Goal: Find specific page/section: Find specific page/section

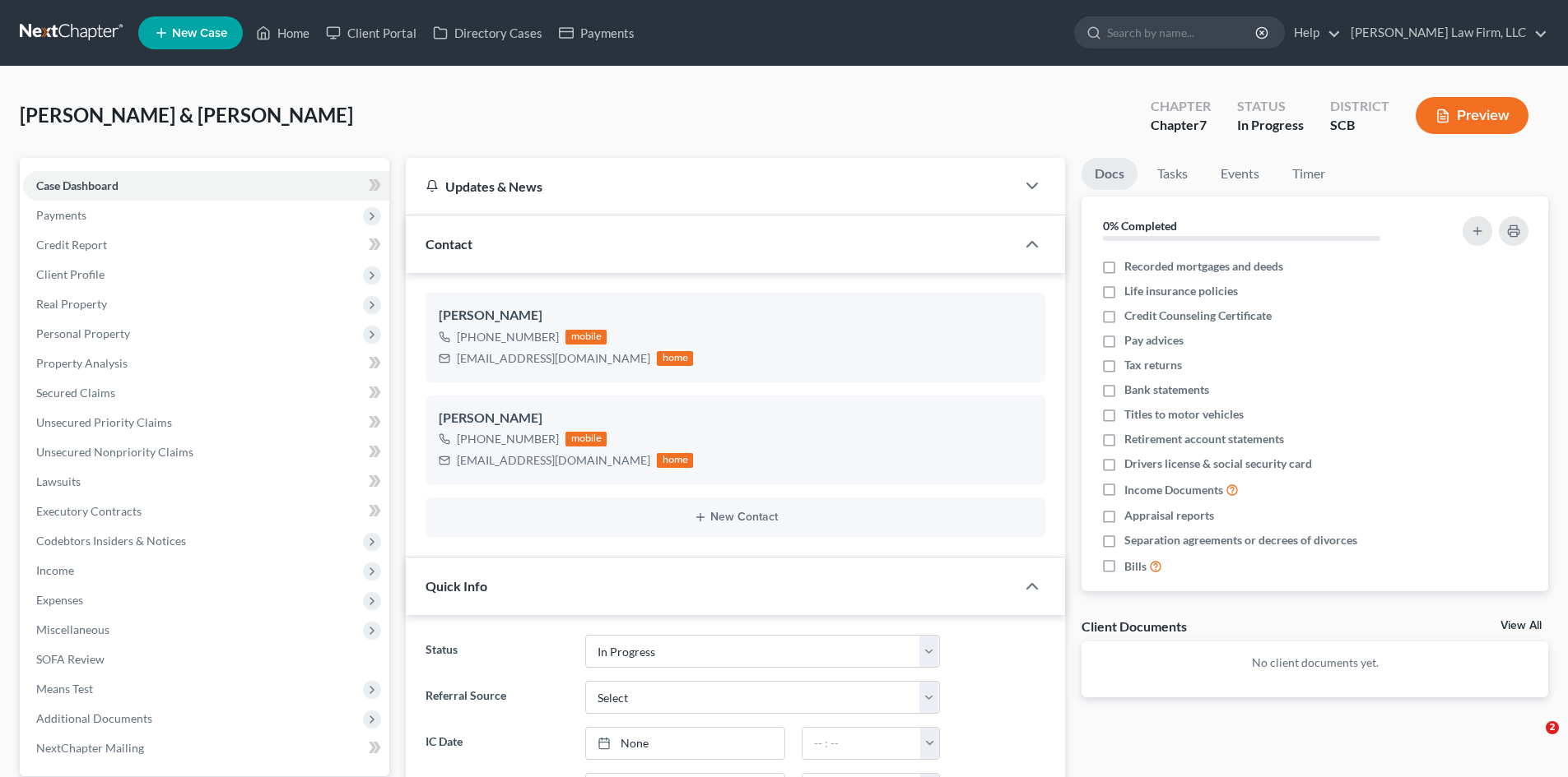
select select "3"
select select "0"
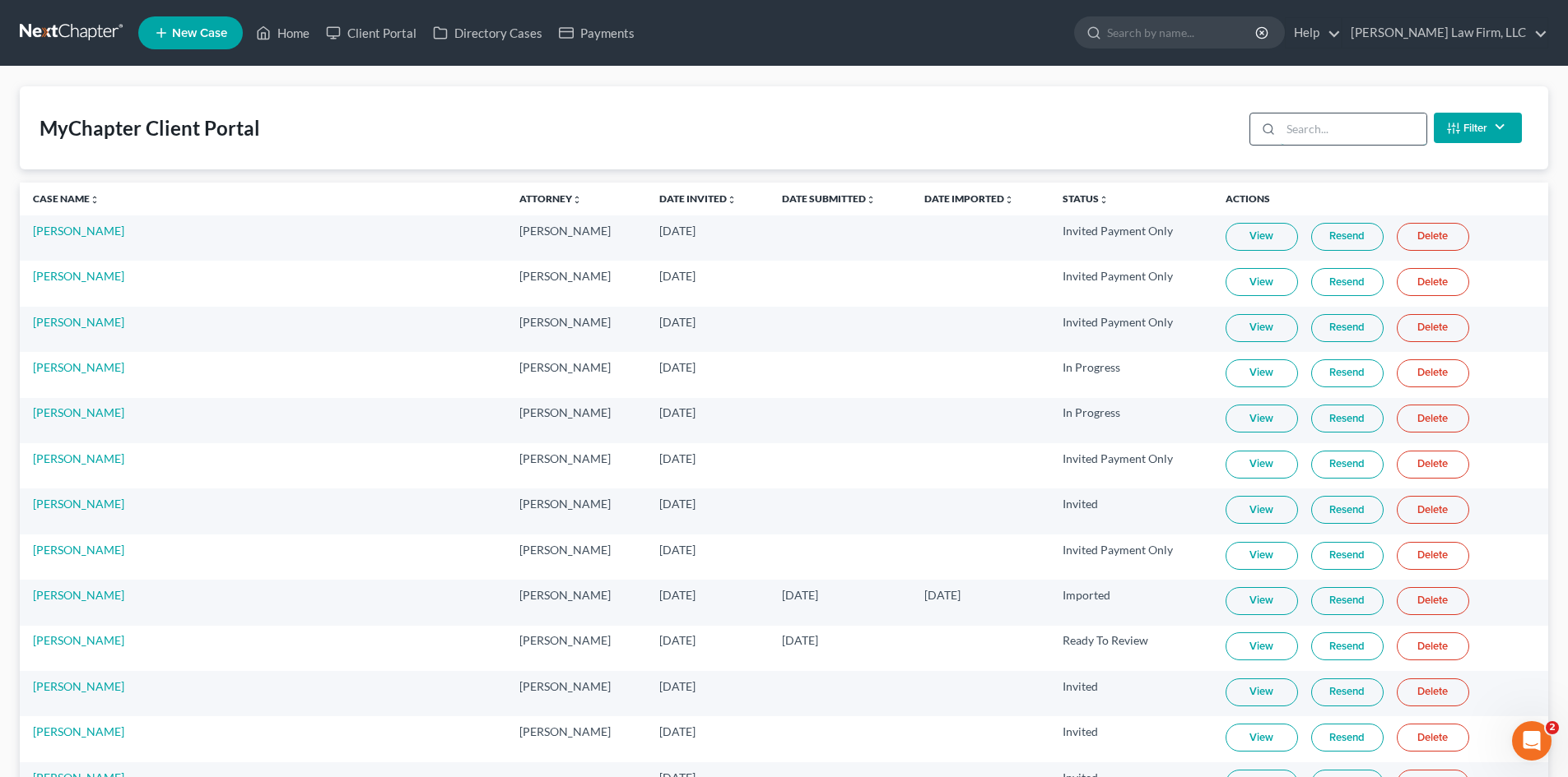
click at [1290, 143] on input "search" at bounding box center [1353, 129] width 146 height 31
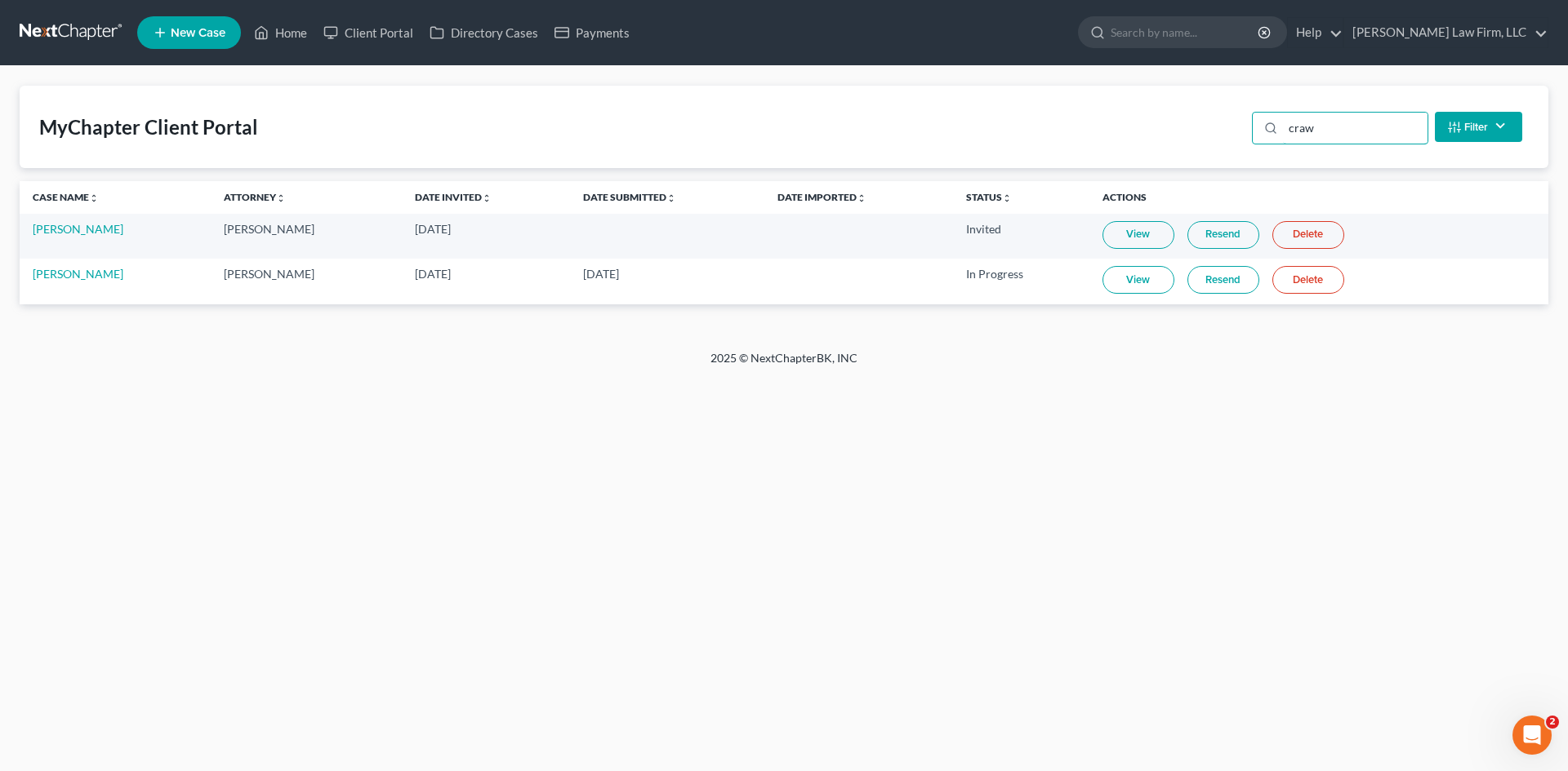
type input "craw"
click at [1130, 241] on link "View" at bounding box center [1138, 235] width 72 height 28
click at [1125, 283] on link "View" at bounding box center [1138, 280] width 72 height 28
